Goal: Download file/media

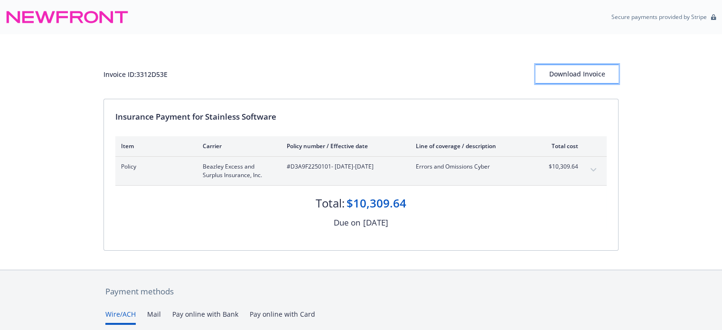
click at [564, 72] on div "Download Invoice" at bounding box center [576, 74] width 83 height 18
click at [592, 168] on icon "expand content" at bounding box center [593, 170] width 6 height 4
